Goal: Task Accomplishment & Management: Complete application form

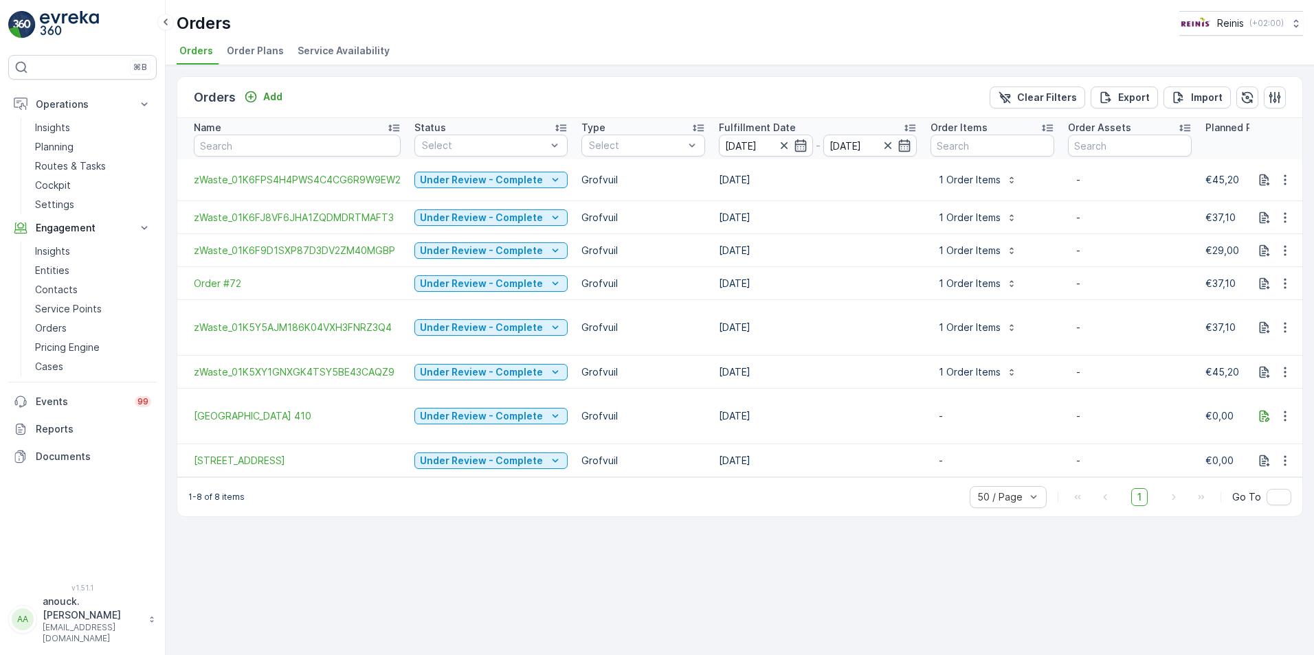
scroll to position [0, 920]
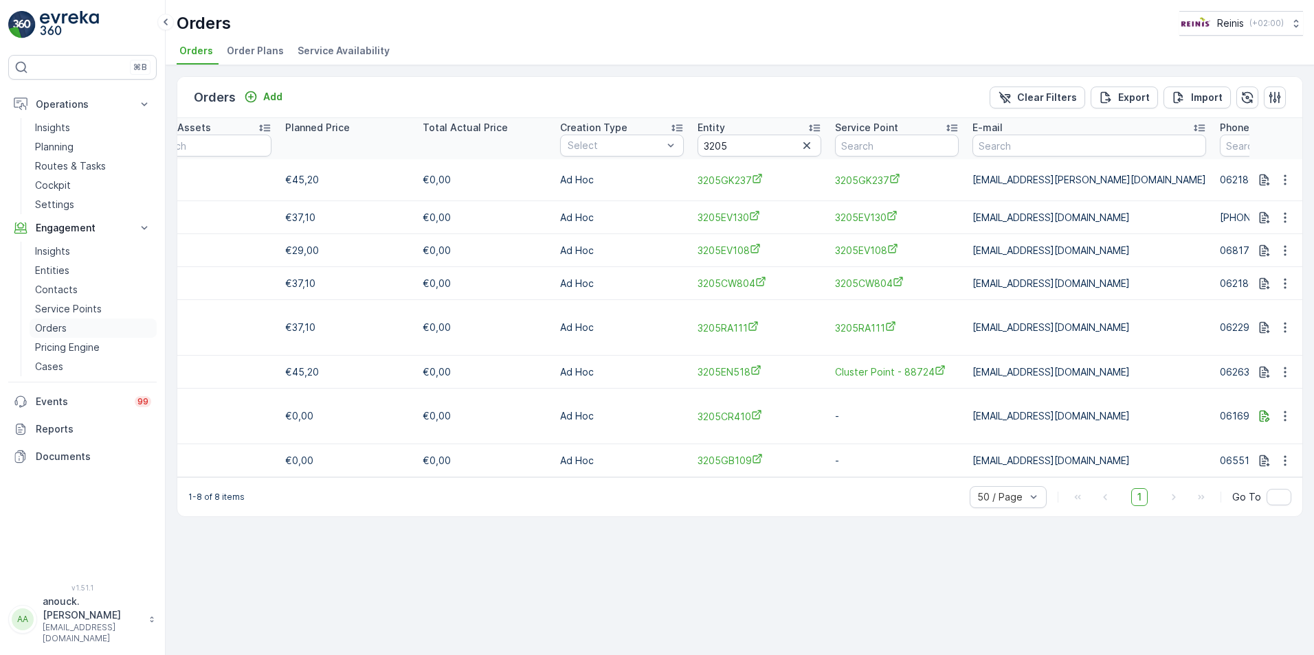
drag, startPoint x: 71, startPoint y: 331, endPoint x: 79, endPoint y: 326, distance: 9.5
click at [71, 331] on link "Orders" at bounding box center [93, 328] width 127 height 19
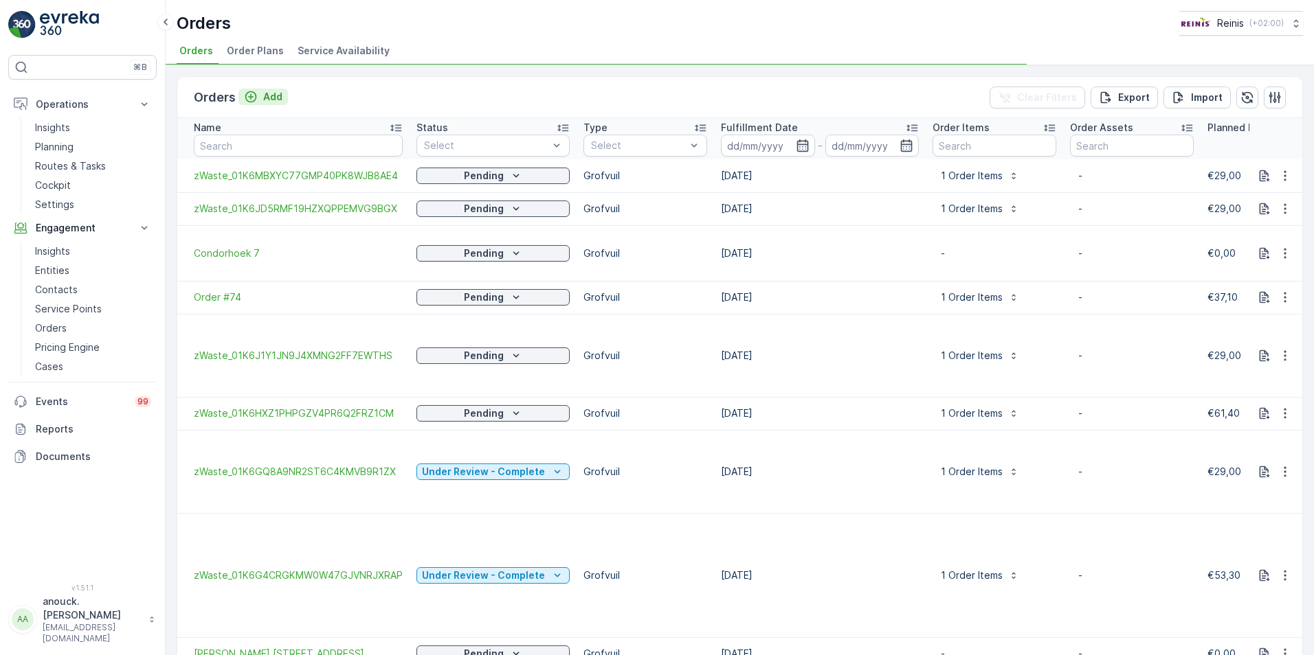
click at [264, 96] on p "Add" at bounding box center [272, 97] width 19 height 14
click at [802, 138] on input at bounding box center [770, 146] width 94 height 22
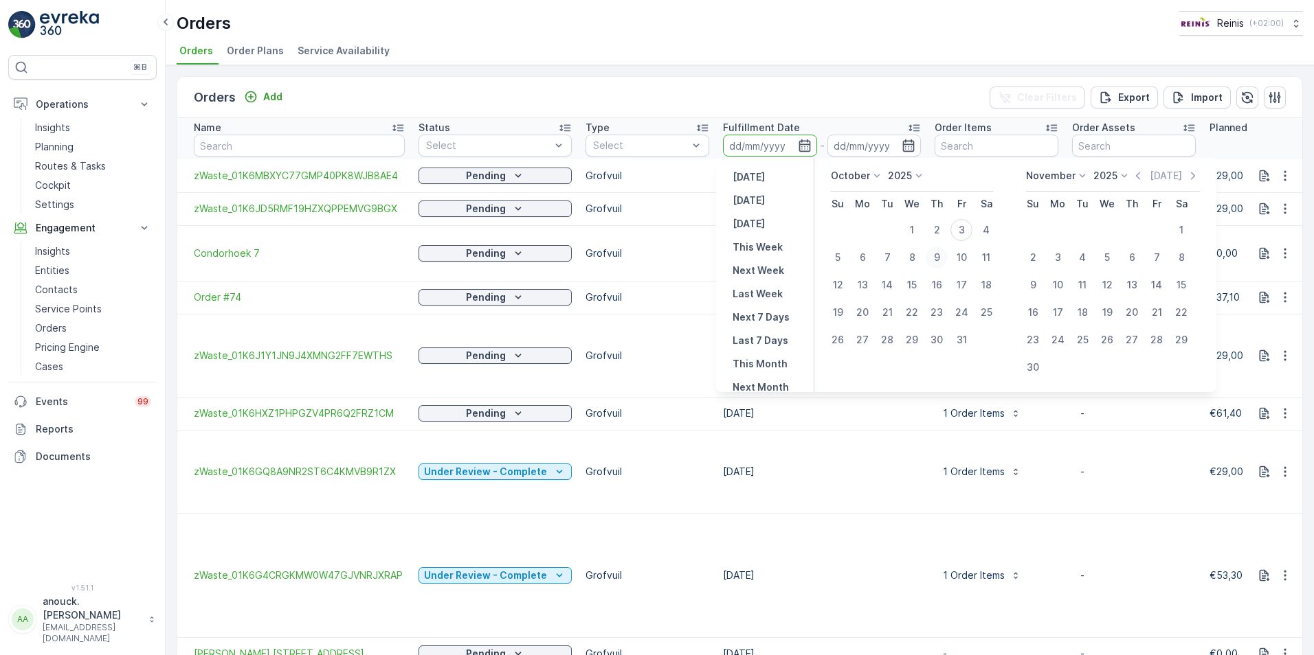
click at [939, 254] on div "9" at bounding box center [936, 258] width 22 height 22
type input "[DATE]"
click at [939, 254] on div "9" at bounding box center [936, 258] width 22 height 22
type input "[DATE]"
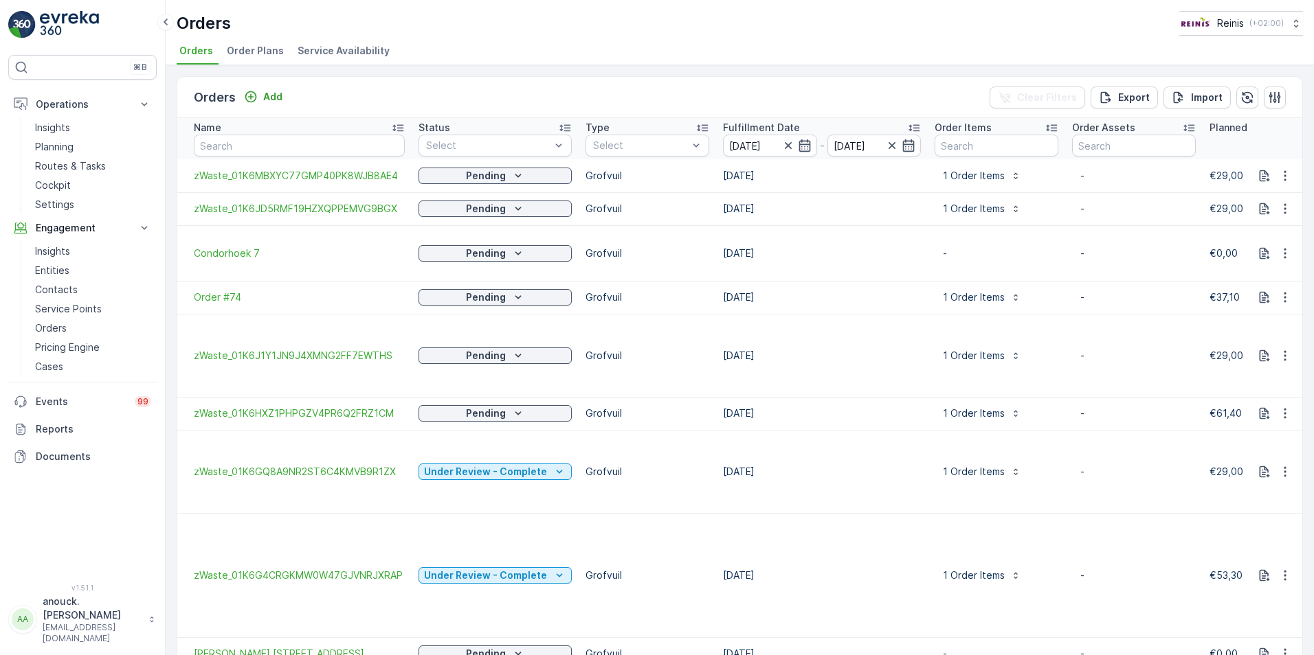
drag, startPoint x: 889, startPoint y: 88, endPoint x: 843, endPoint y: 158, distance: 83.8
click at [890, 88] on div "Orders Add Clear Filters Export Import" at bounding box center [739, 97] width 1125 height 41
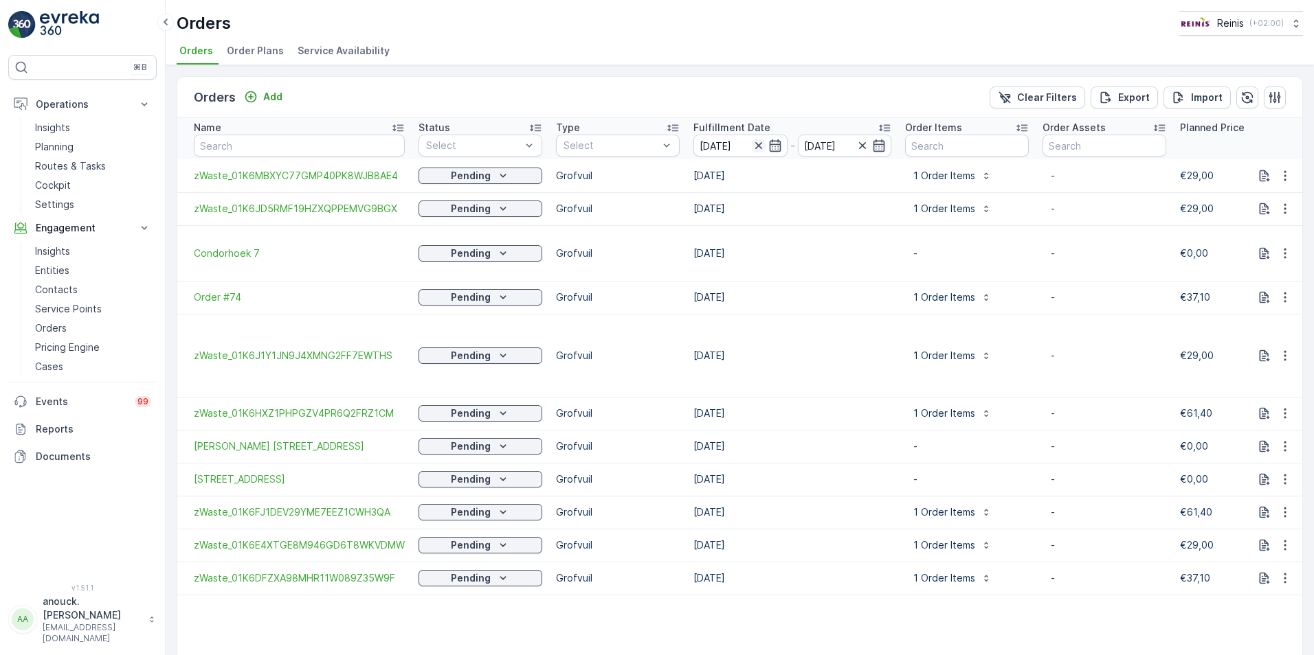
click at [755, 145] on icon "button" at bounding box center [757, 145] width 7 height 7
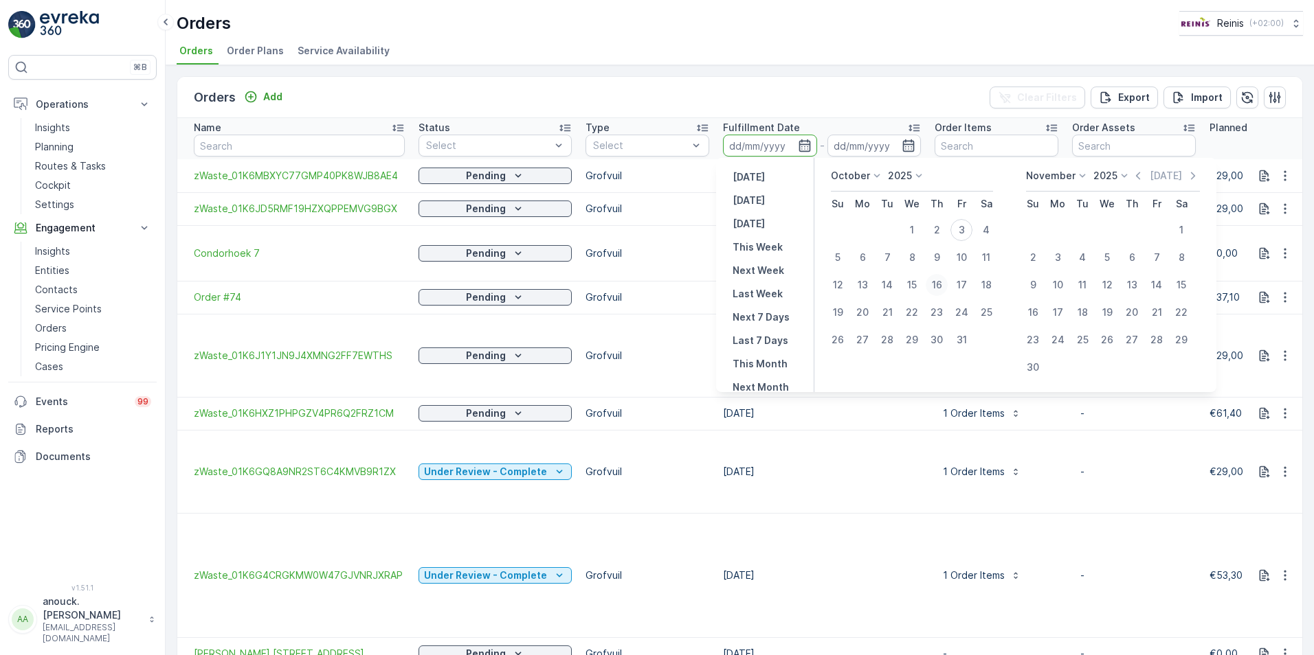
click at [939, 287] on div "16" at bounding box center [936, 285] width 22 height 22
type input "[DATE]"
click at [939, 287] on div "16" at bounding box center [936, 285] width 22 height 22
type input "[DATE]"
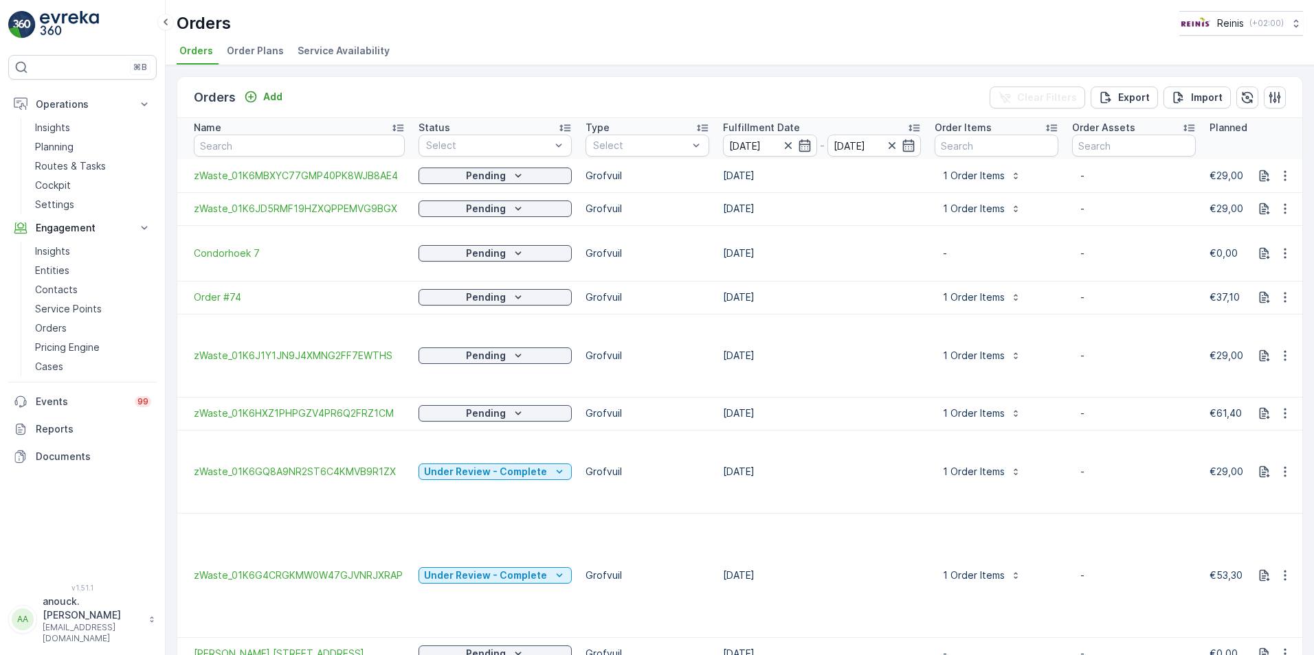
click at [819, 87] on div "Orders Add Clear Filters Export Import" at bounding box center [739, 97] width 1125 height 41
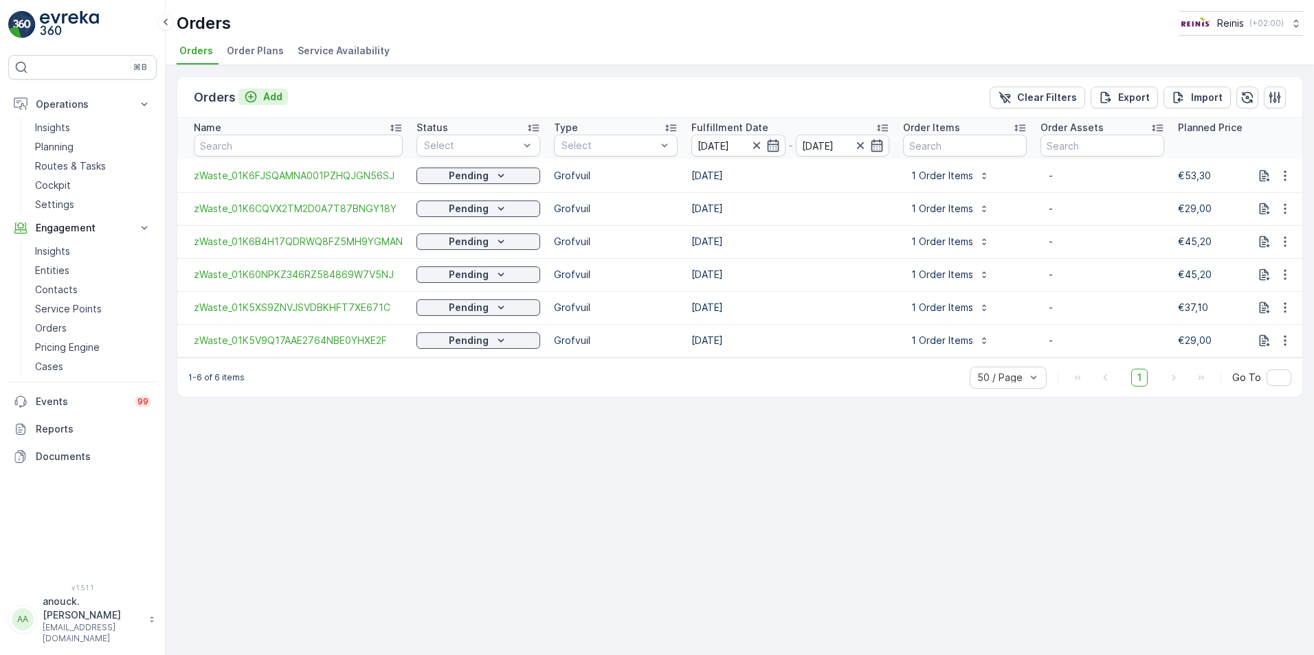
click at [261, 96] on div "Add" at bounding box center [263, 97] width 38 height 14
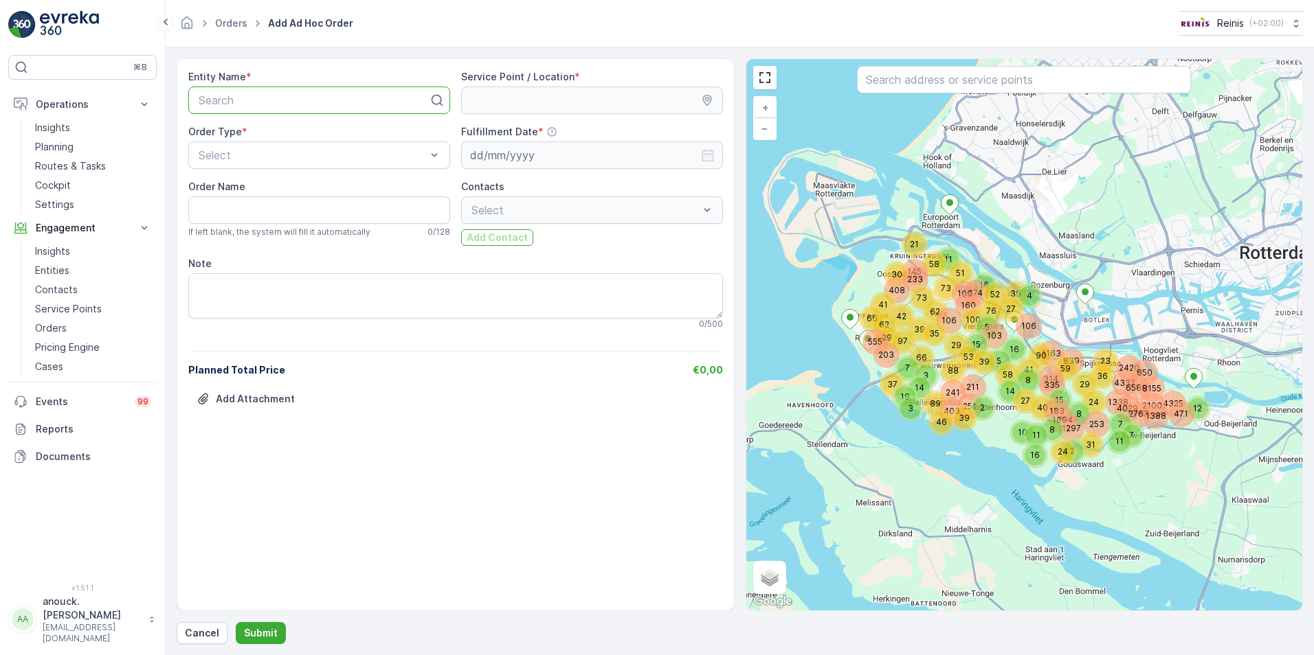
click at [341, 100] on div at bounding box center [313, 100] width 233 height 12
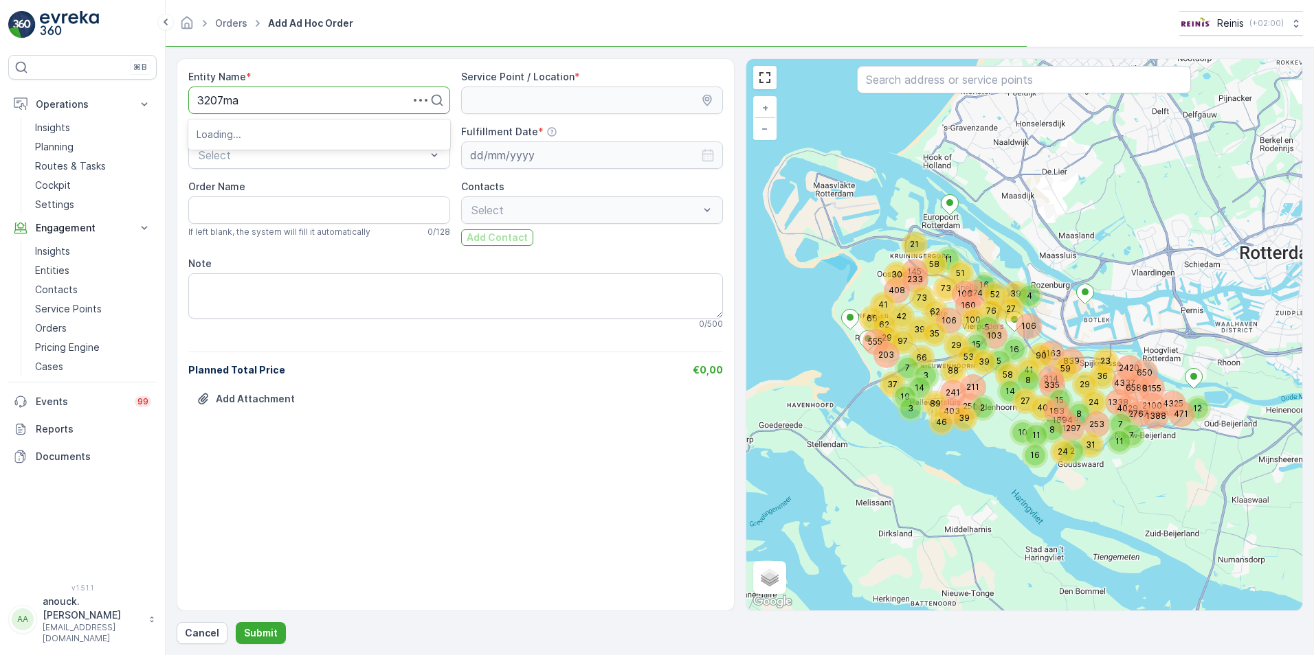
type input "3207ma7"
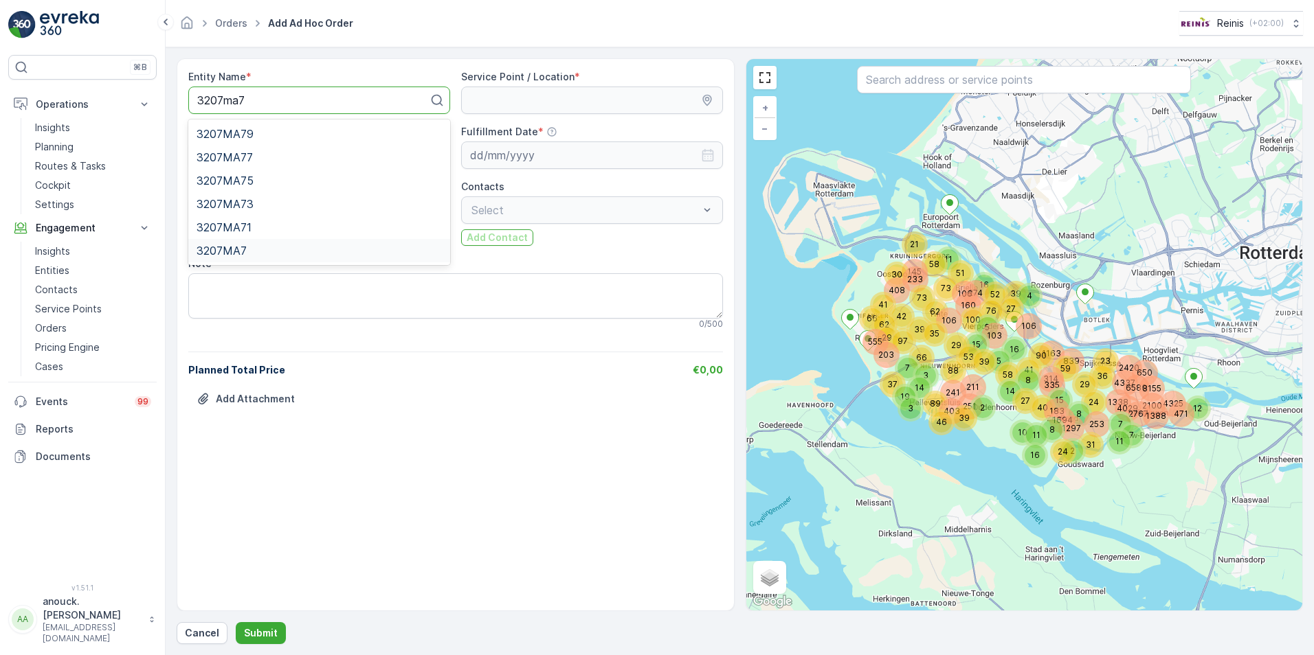
click at [254, 247] on div "3207MA7" at bounding box center [319, 251] width 245 height 12
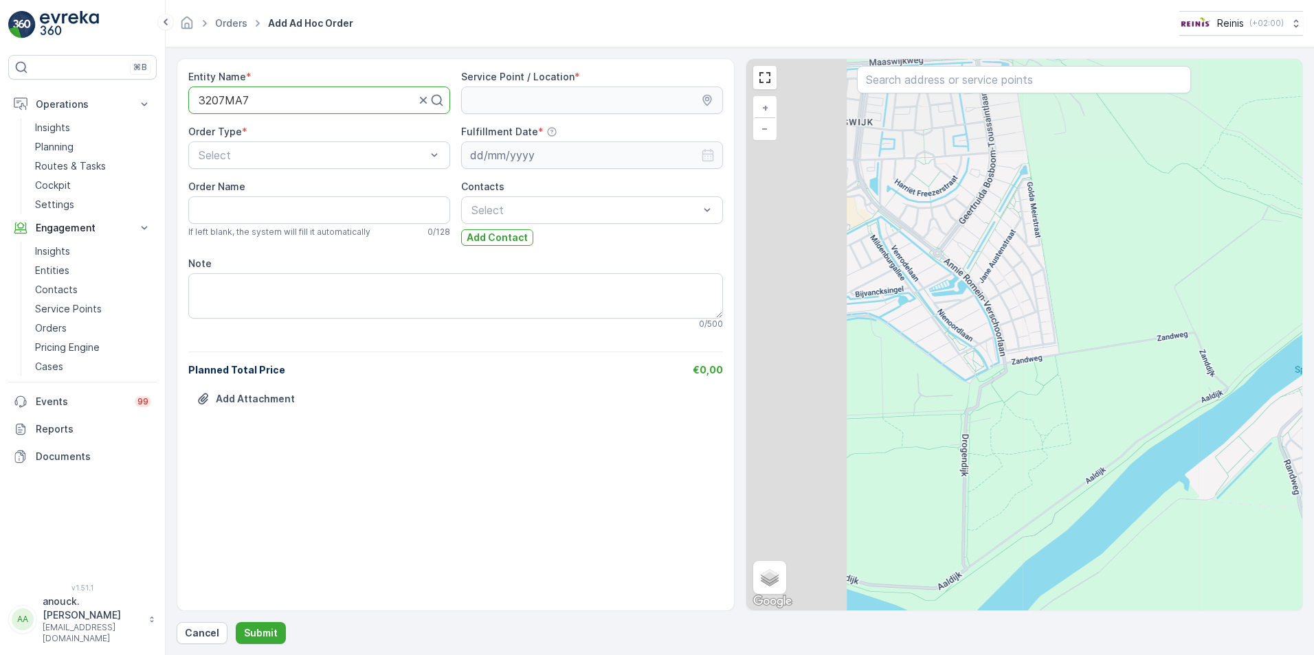
drag, startPoint x: 842, startPoint y: 229, endPoint x: 1111, endPoint y: 413, distance: 325.9
click at [1112, 414] on div "+ − Satellite Roadmap Terrain Hybrid Leaflet Keyboard shortcuts Map Data Map da…" at bounding box center [1024, 335] width 557 height 552
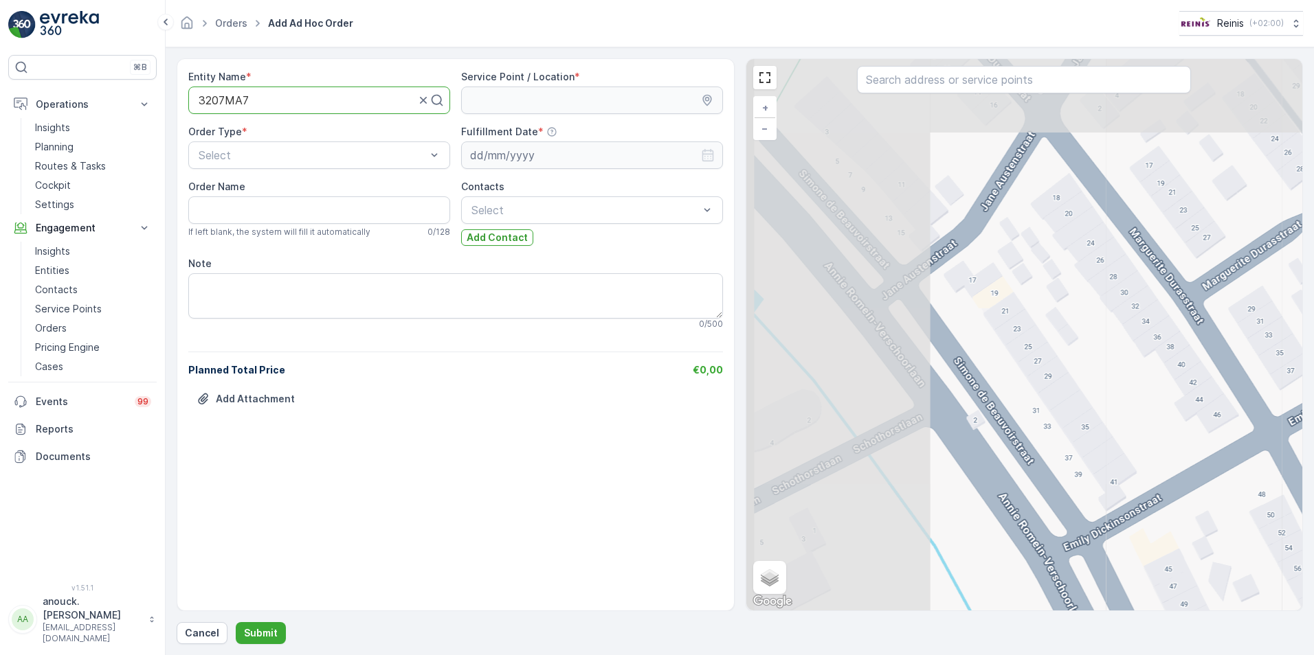
drag, startPoint x: 892, startPoint y: 223, endPoint x: 1167, endPoint y: 390, distance: 322.2
click at [1169, 391] on div "+ − Satellite Roadmap Terrain Hybrid Leaflet Keyboard shortcuts Map Data Map da…" at bounding box center [1024, 335] width 557 height 552
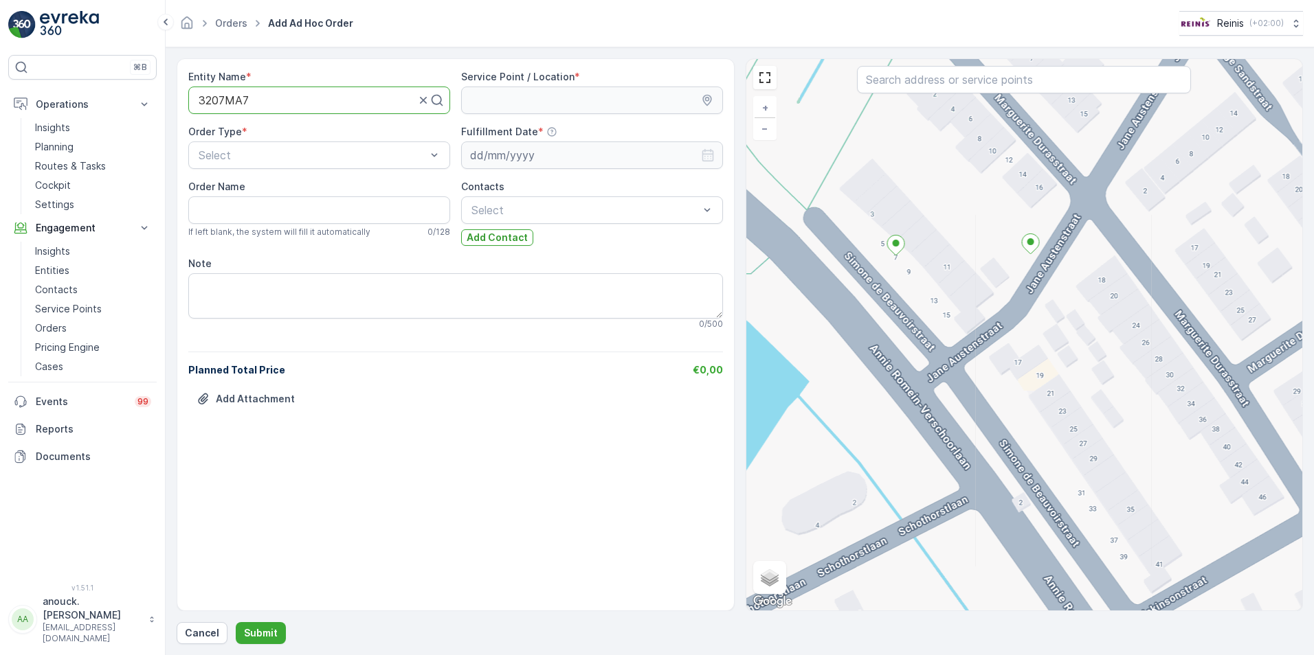
drag, startPoint x: 956, startPoint y: 300, endPoint x: 984, endPoint y: 359, distance: 66.1
click at [984, 359] on div "+ − Satellite Roadmap Terrain Hybrid Leaflet Keyboard shortcuts Map Data Map da…" at bounding box center [1024, 335] width 557 height 552
click at [1035, 248] on icon at bounding box center [1030, 244] width 17 height 20
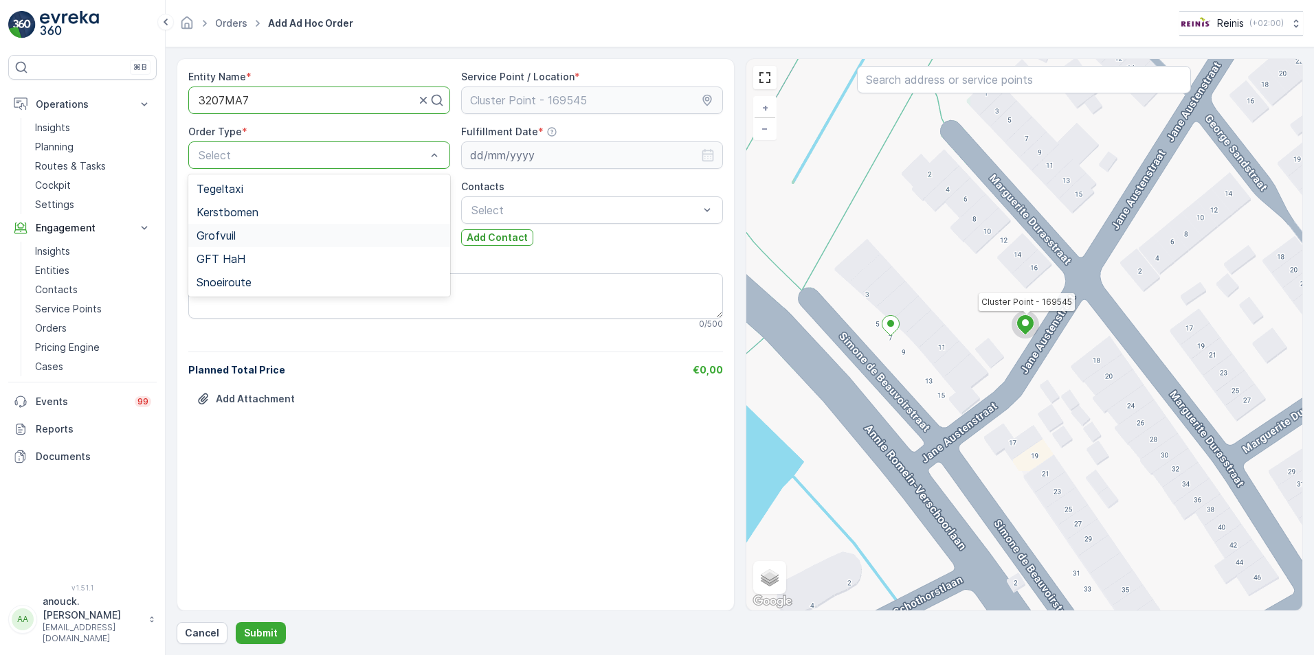
drag, startPoint x: 256, startPoint y: 238, endPoint x: 265, endPoint y: 233, distance: 10.1
click at [257, 238] on div "Grofvuil" at bounding box center [319, 235] width 245 height 12
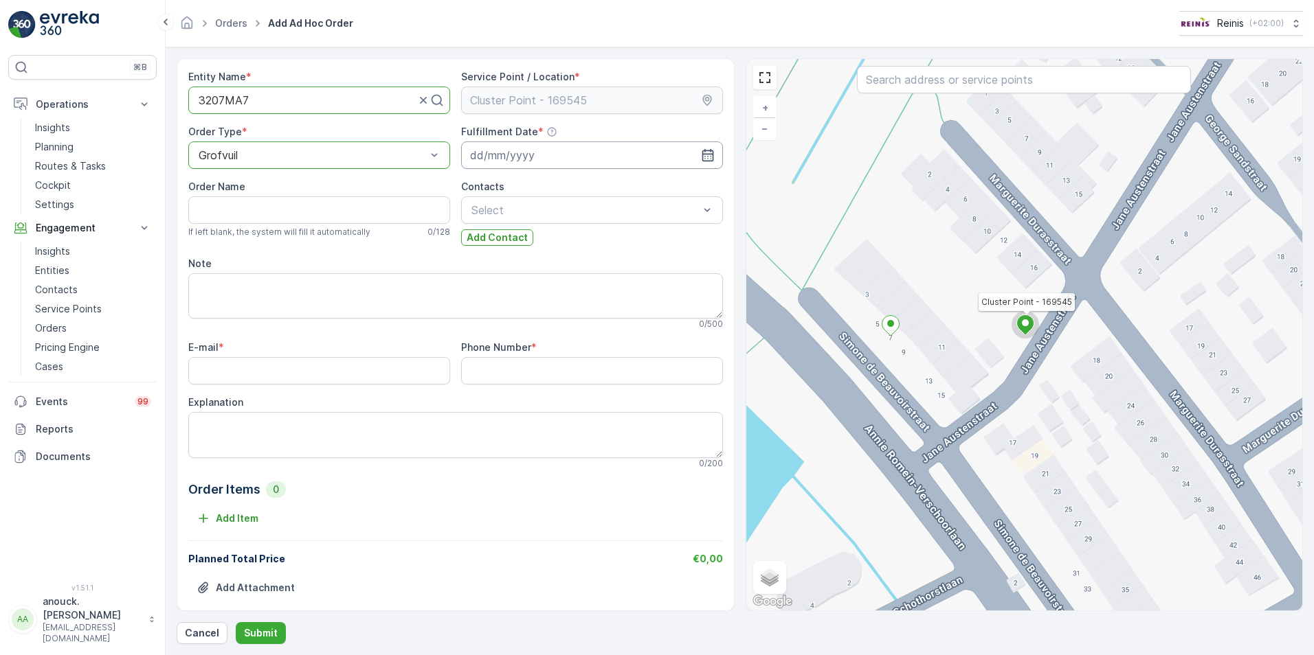
click at [495, 157] on input at bounding box center [592, 155] width 262 height 27
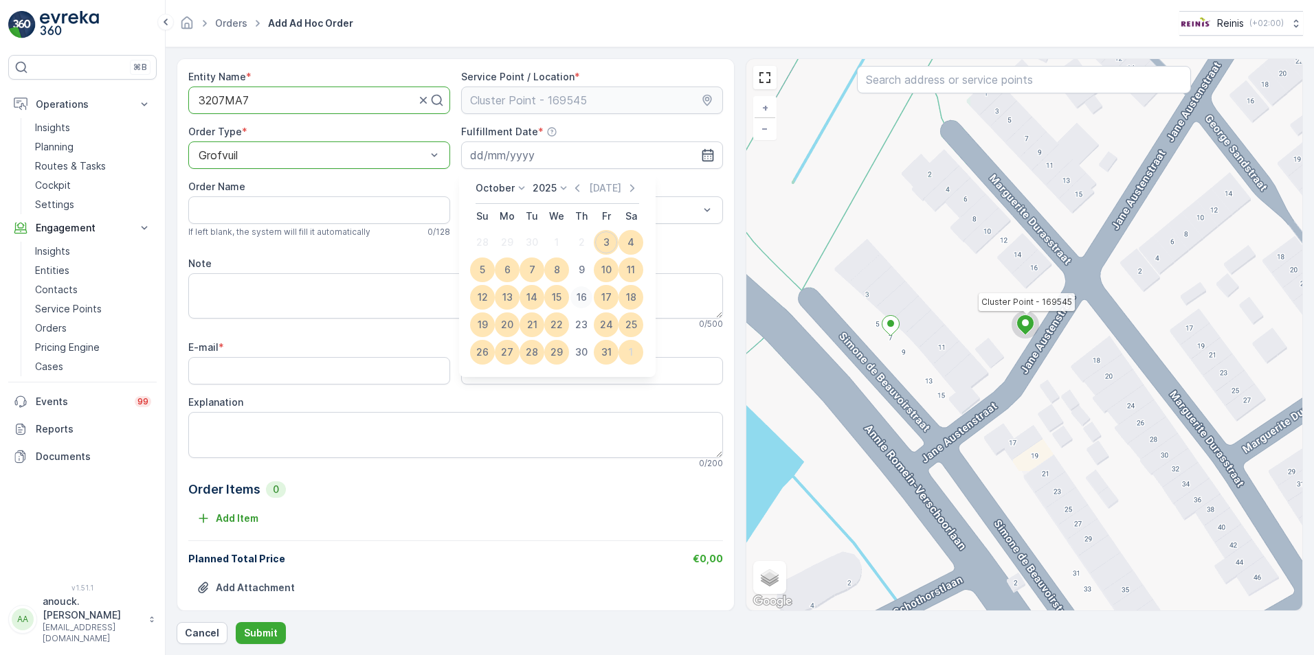
click at [584, 297] on div "16" at bounding box center [581, 298] width 22 height 22
type input "[DATE]"
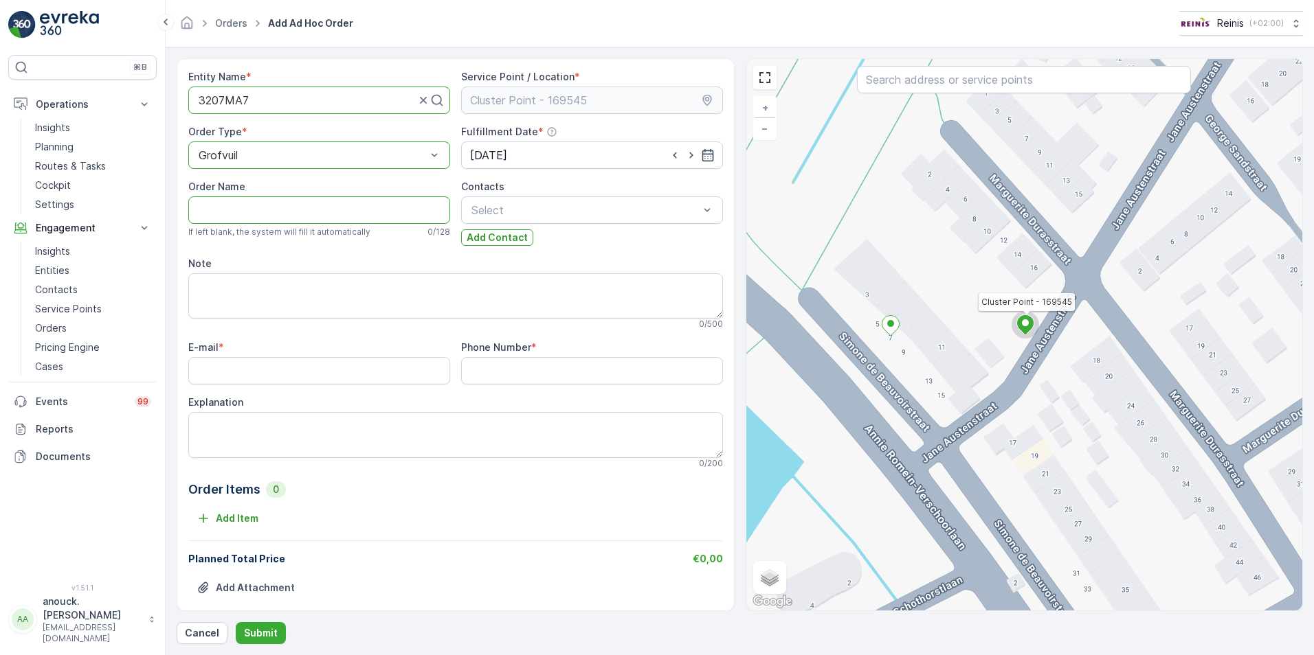
click at [337, 215] on Name "Order Name" at bounding box center [319, 210] width 262 height 27
type Name "[GEOGRAPHIC_DATA][STREET_ADDRESS]"
click at [251, 371] on input "E-mail" at bounding box center [319, 370] width 262 height 27
click at [512, 378] on Number "Phone Number" at bounding box center [592, 370] width 262 height 27
type Number "0640941499"
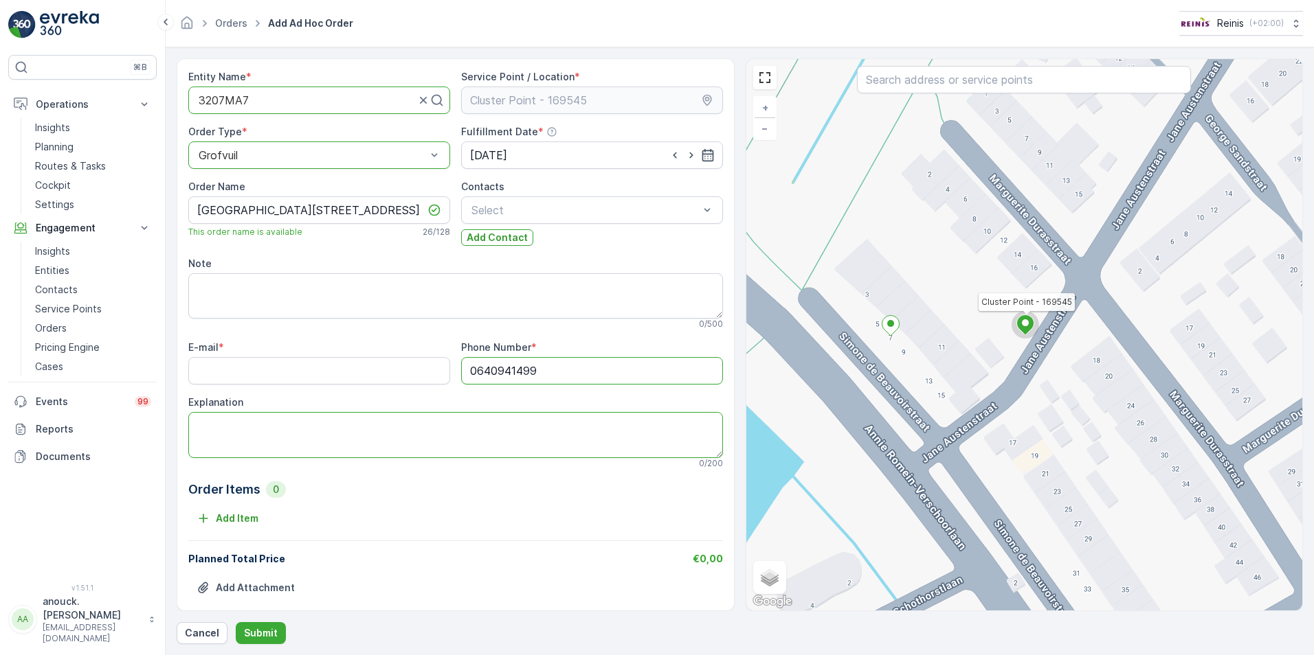
click at [253, 426] on textarea "Explanation" at bounding box center [455, 434] width 535 height 45
type textarea "bed en matrassen"
click at [268, 346] on div "E-mail *" at bounding box center [319, 348] width 262 height 14
click at [274, 366] on input "E-mail" at bounding box center [319, 370] width 262 height 27
type input "[EMAIL_ADDRESS][DOMAIN_NAME]"
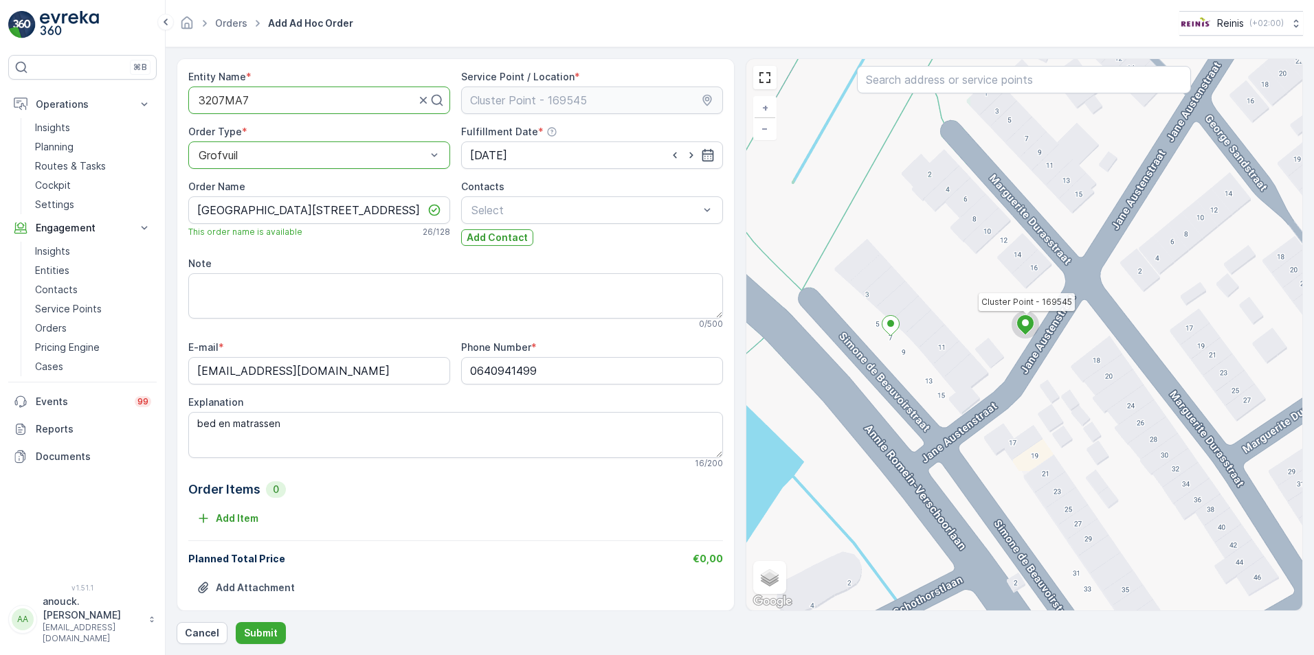
click at [274, 616] on div "Entity Name * 3207MA7 Service Point / Location * Order Type * option Grofvuil, …" at bounding box center [740, 351] width 1126 height 586
click at [264, 633] on p "Submit" at bounding box center [261, 634] width 34 height 14
